Goal: Information Seeking & Learning: Understand process/instructions

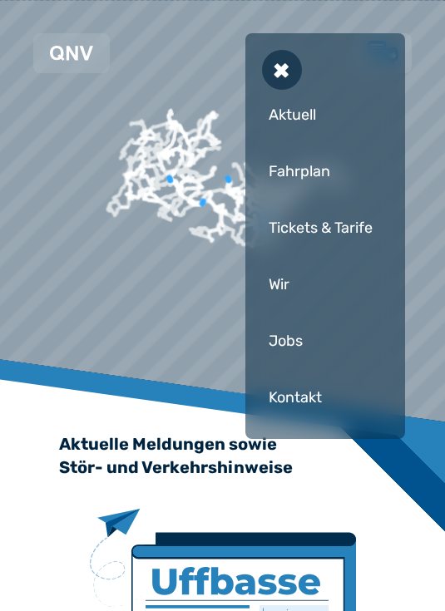
click at [327, 178] on div "Fahrplan" at bounding box center [325, 171] width 126 height 50
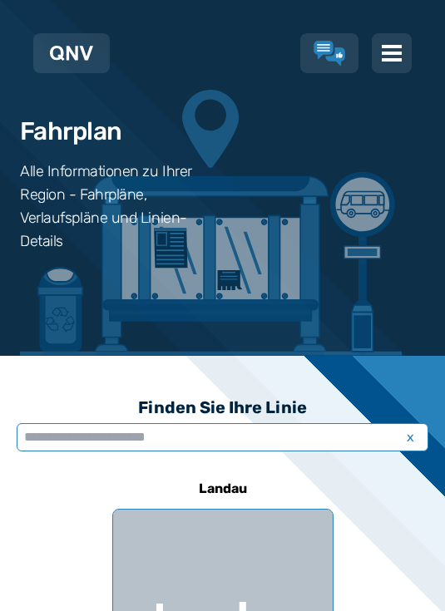
click at [288, 441] on input "text" at bounding box center [222, 437] width 411 height 28
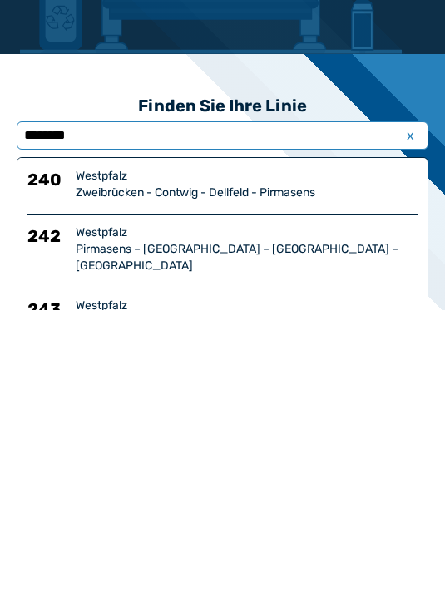
type input "*********"
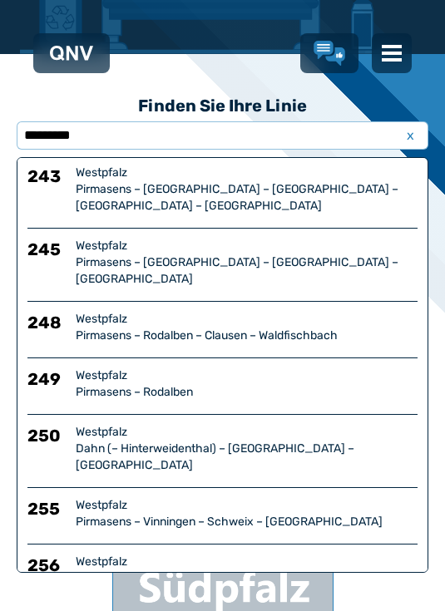
scroll to position [131, 0]
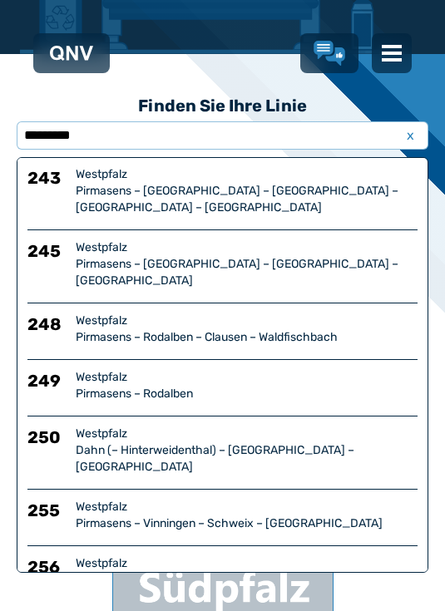
click at [354, 572] on div "Pirmasens – [GEOGRAPHIC_DATA] – [GEOGRAPHIC_DATA] – [GEOGRAPHIC_DATA] – [GEOGRA…" at bounding box center [247, 588] width 342 height 33
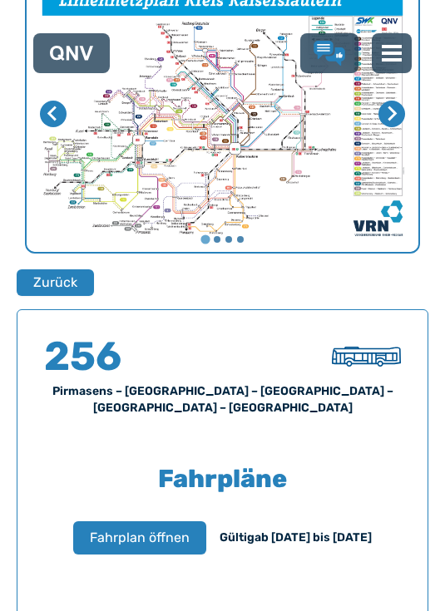
scroll to position [909, 0]
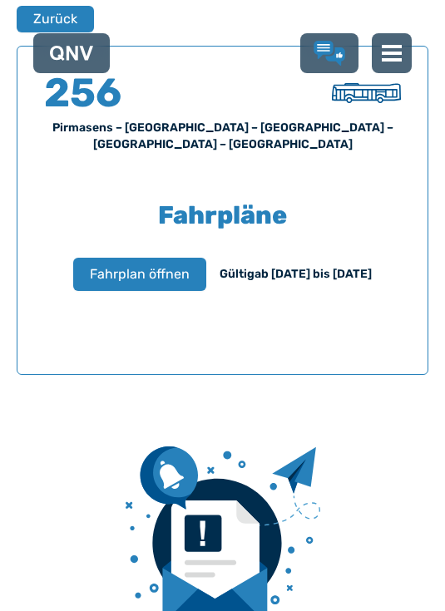
click at [90, 264] on span "Fahrplan öffnen" at bounding box center [140, 274] width 100 height 20
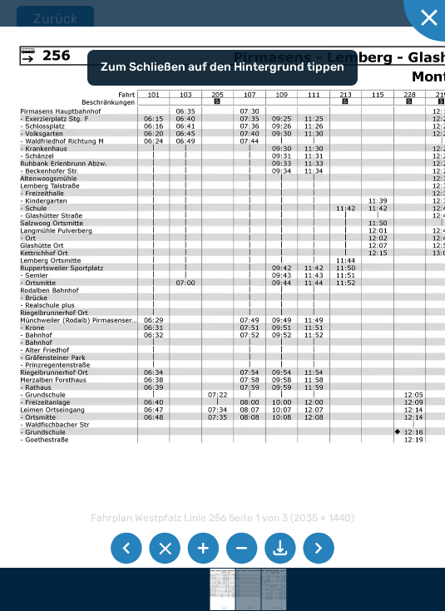
click at [322, 541] on li at bounding box center [319, 549] width 32 height 32
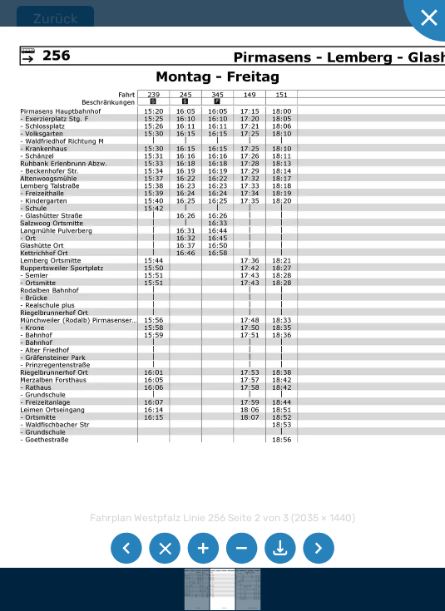
click at [316, 551] on li at bounding box center [319, 549] width 32 height 32
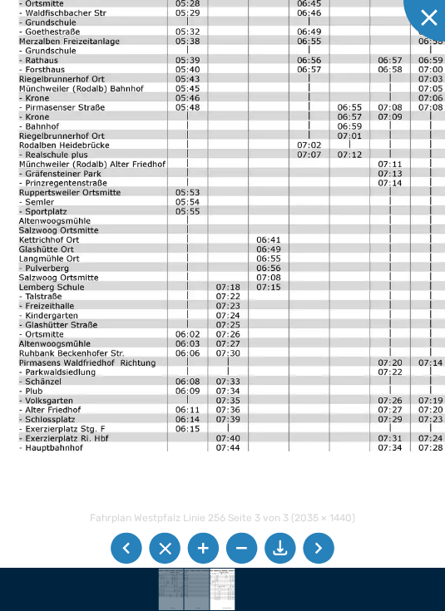
click at [327, 540] on li at bounding box center [319, 549] width 32 height 32
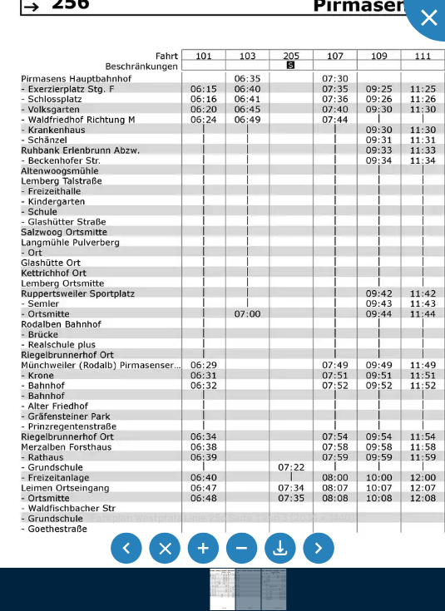
click at [325, 549] on li at bounding box center [319, 549] width 32 height 32
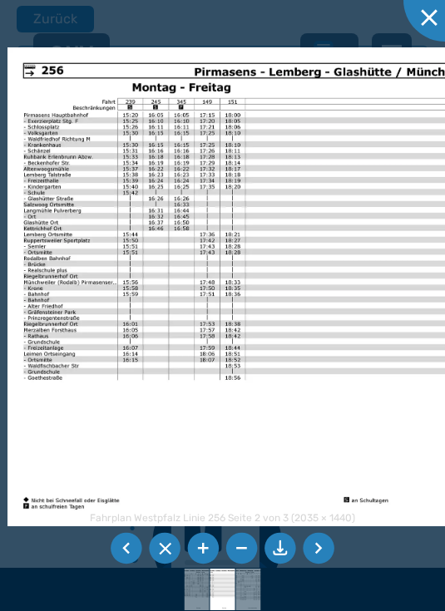
click at [322, 553] on li at bounding box center [319, 549] width 32 height 32
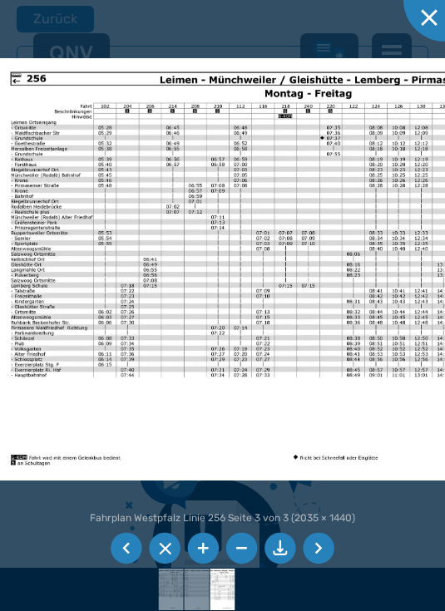
click at [426, 27] on div at bounding box center [444, -1] width 83 height 83
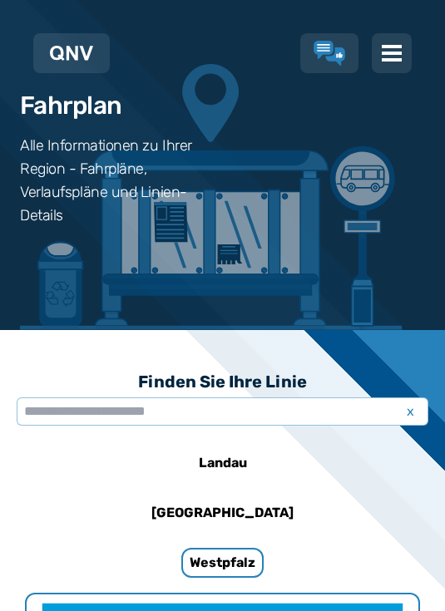
scroll to position [0, 0]
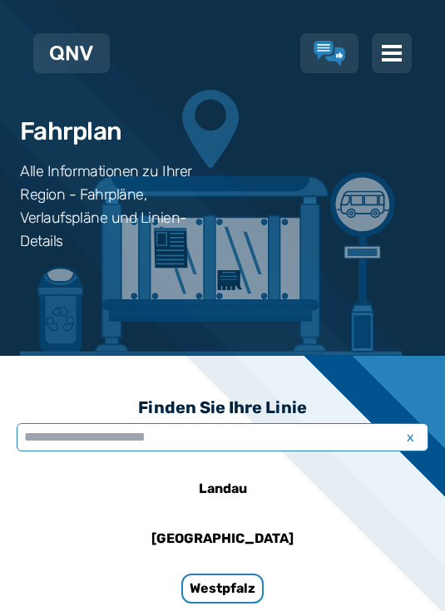
click at [362, 435] on input "text" at bounding box center [222, 437] width 411 height 28
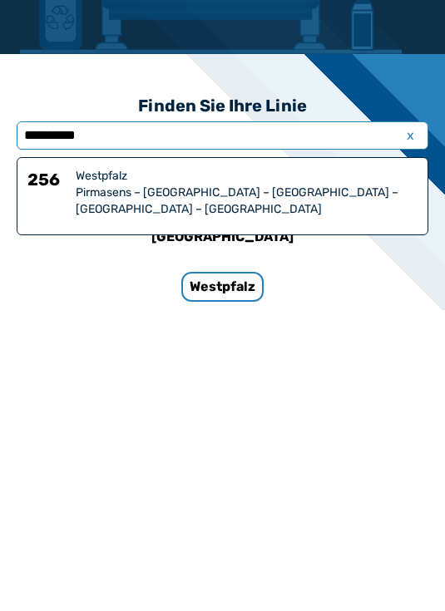
type input "**********"
click at [382, 486] on div "Pirmasens – [GEOGRAPHIC_DATA] – [GEOGRAPHIC_DATA] – [GEOGRAPHIC_DATA] – [GEOGRA…" at bounding box center [247, 502] width 342 height 33
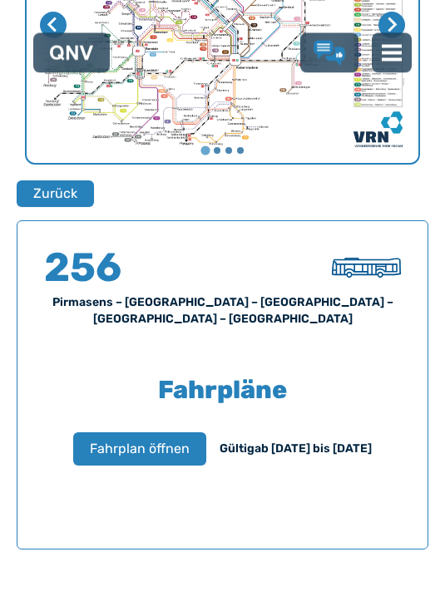
scroll to position [734, 0]
click at [129, 439] on span "Fahrplan öffnen" at bounding box center [140, 449] width 100 height 20
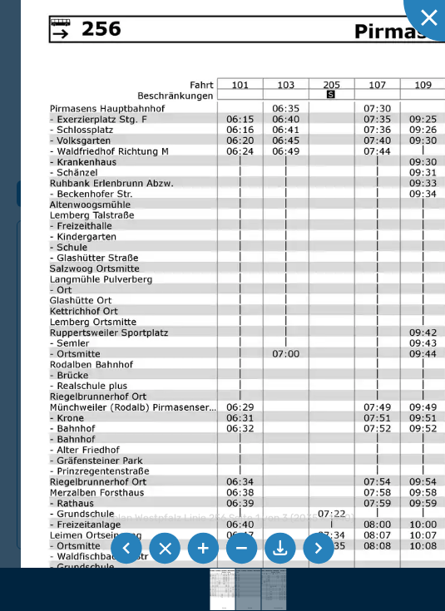
click at [324, 564] on li at bounding box center [319, 549] width 32 height 32
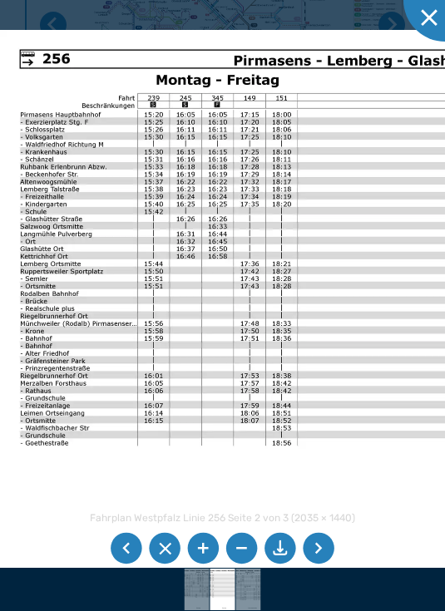
click at [316, 564] on li at bounding box center [319, 549] width 32 height 32
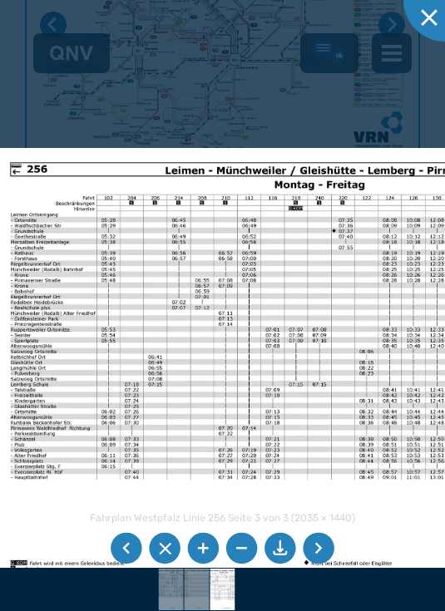
click at [17, 257] on img at bounding box center [306, 367] width 620 height 439
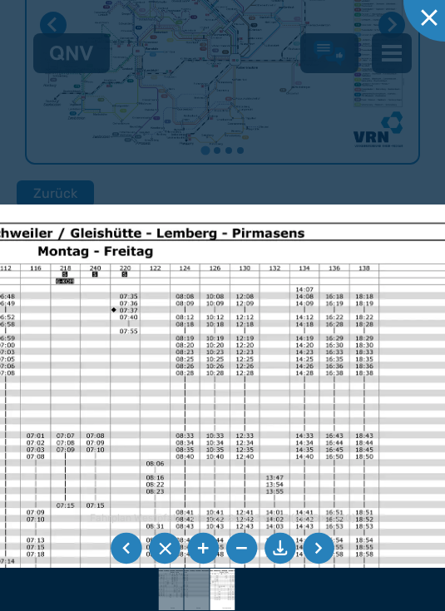
click at [328, 564] on li at bounding box center [319, 549] width 32 height 32
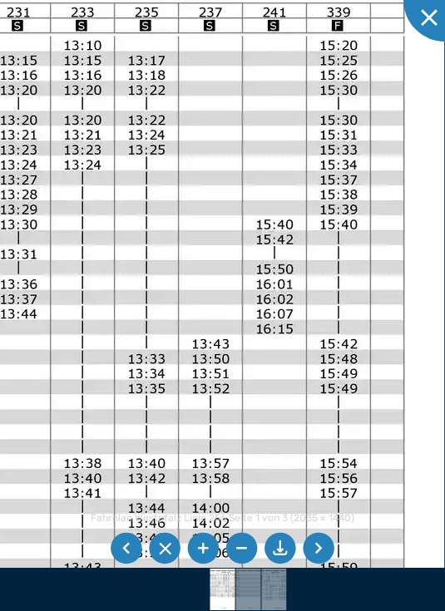
click at [323, 564] on li at bounding box center [319, 549] width 32 height 32
